Goal: Check status: Check status

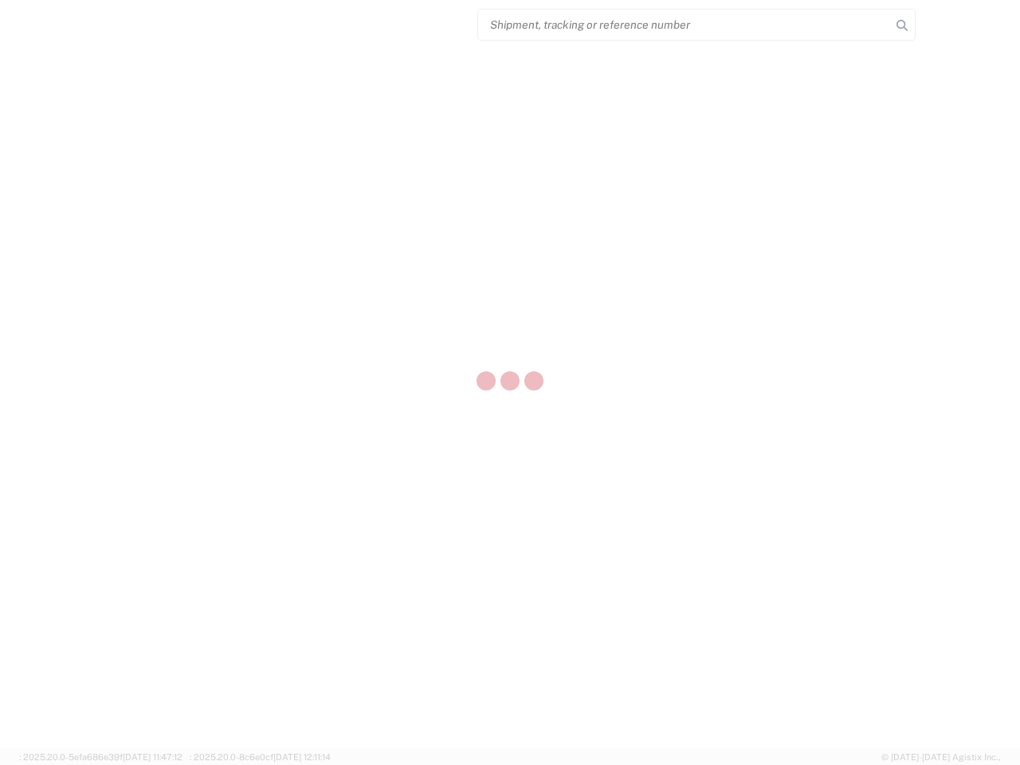
select select "US"
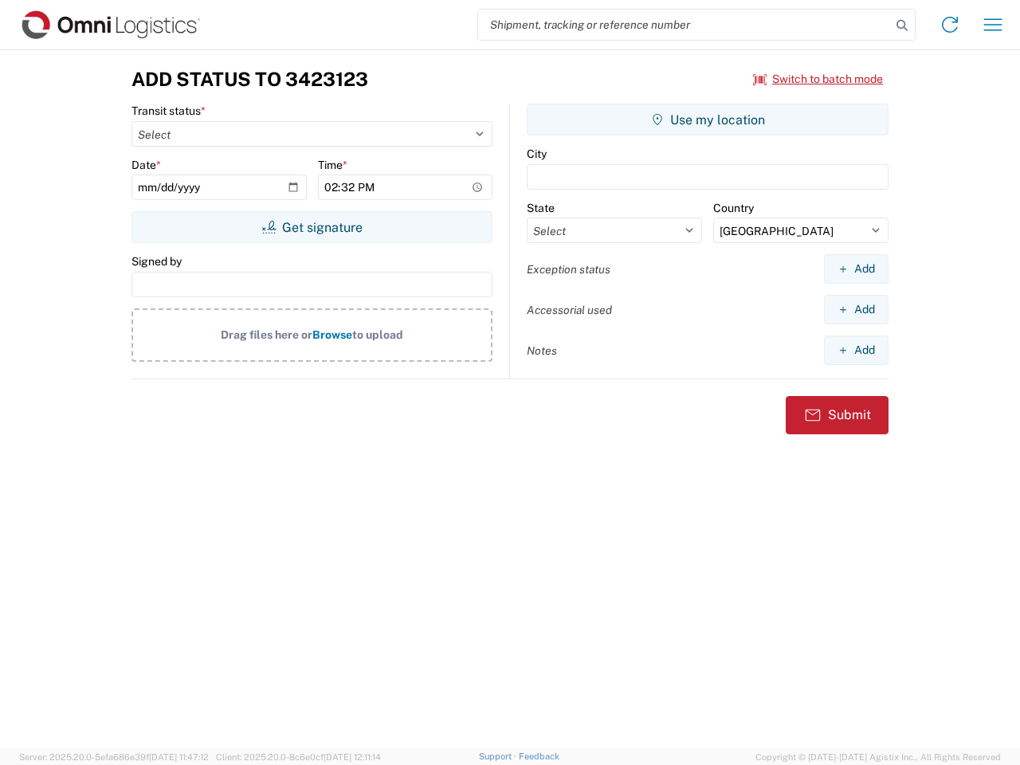
click at [684, 25] on input "search" at bounding box center [684, 25] width 413 height 30
click at [902, 25] on icon at bounding box center [902, 25] width 22 height 22
click at [950, 25] on icon at bounding box center [949, 24] width 25 height 25
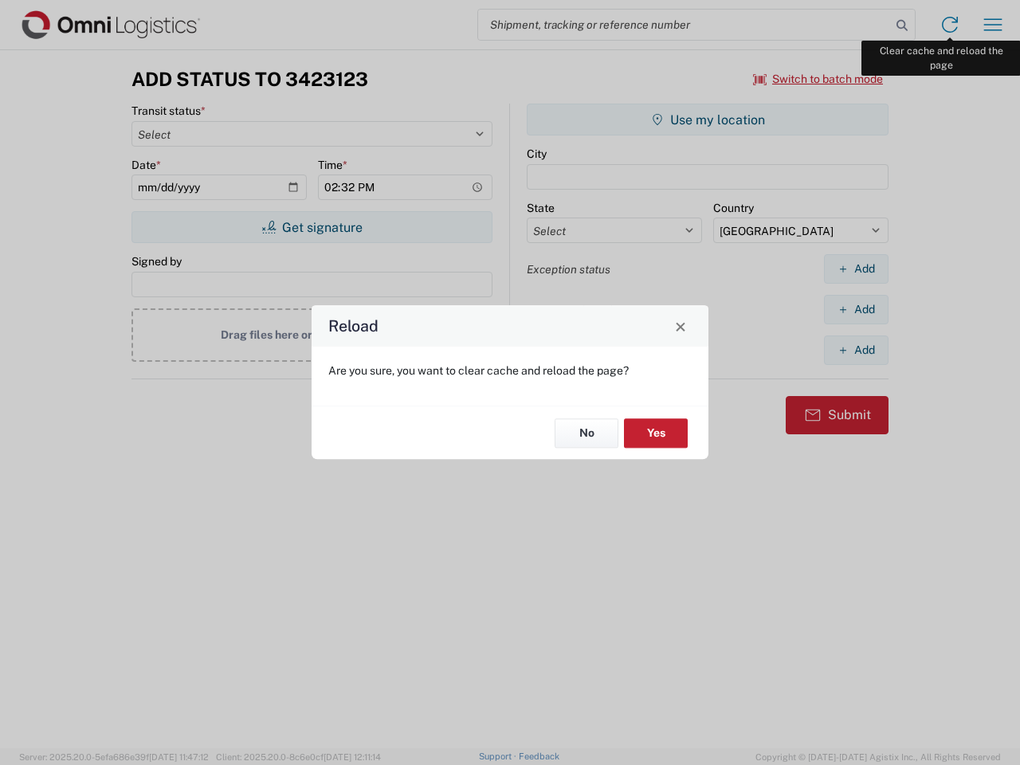
click at [993, 25] on div "Reload Are you sure, you want to clear cache and reload the page? No Yes" at bounding box center [510, 382] width 1020 height 765
click at [818, 79] on div "Reload Are you sure, you want to clear cache and reload the page? No Yes" at bounding box center [510, 382] width 1020 height 765
click at [312, 227] on div "Reload Are you sure, you want to clear cache and reload the page? No Yes" at bounding box center [510, 382] width 1020 height 765
click at [707, 120] on div "Reload Are you sure, you want to clear cache and reload the page? No Yes" at bounding box center [510, 382] width 1020 height 765
click at [856, 268] on div "Reload Are you sure, you want to clear cache and reload the page? No Yes" at bounding box center [510, 382] width 1020 height 765
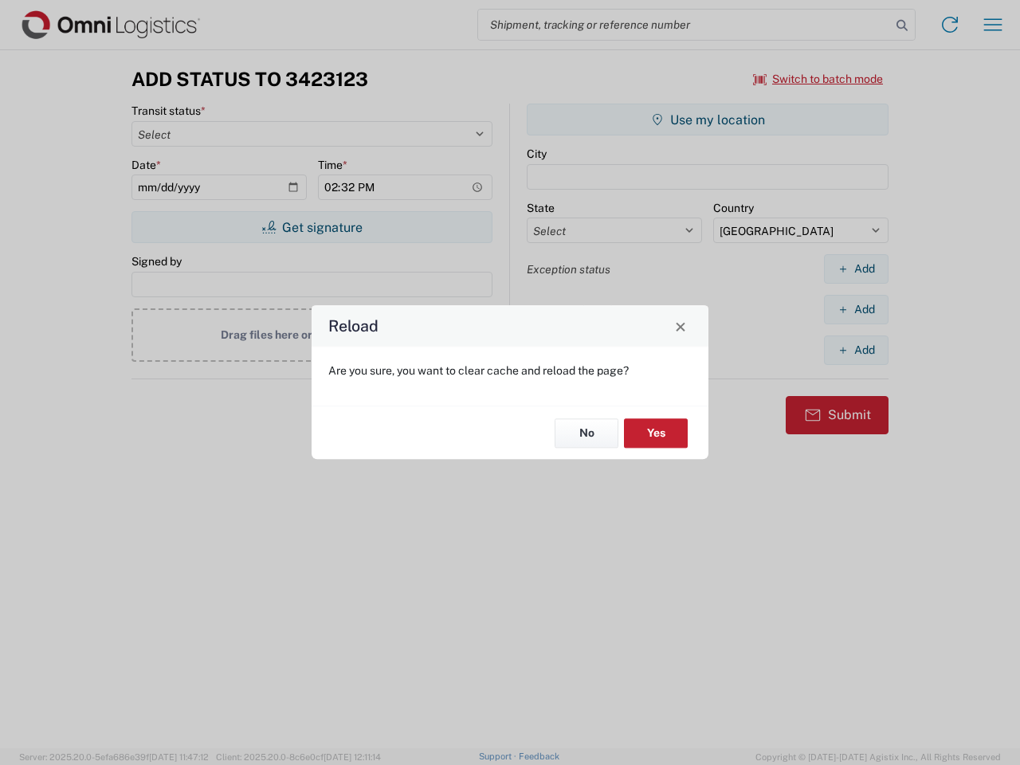
click at [856, 309] on div "Reload Are you sure, you want to clear cache and reload the page? No Yes" at bounding box center [510, 382] width 1020 height 765
click at [856, 350] on div "Reload Are you sure, you want to clear cache and reload the page? No Yes" at bounding box center [510, 382] width 1020 height 765
